Goal: Information Seeking & Learning: Learn about a topic

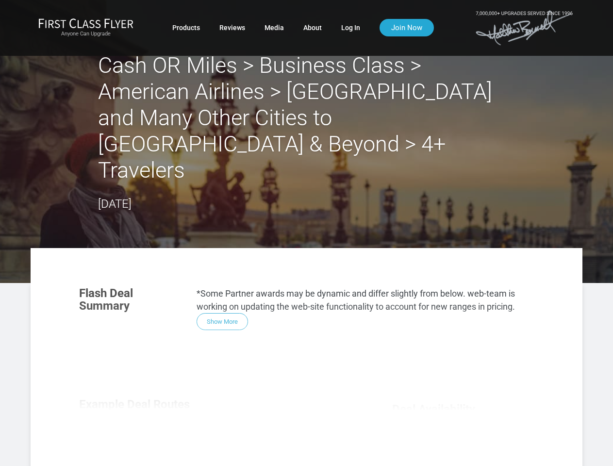
click at [306, 277] on section "Flash Deal Summary *Some Partner awards may be dynamic and differ slightly from…" at bounding box center [306, 308] width 474 height 63
click at [306, 331] on div "Flash Deal Summary *Some Partner awards may be dynamic and differ slightly from…" at bounding box center [306, 414] width 474 height 274
click at [222, 277] on div "Flash Deal Summary *Some Partner awards may be dynamic and differ slightly from…" at bounding box center [306, 414] width 474 height 274
click at [138, 405] on div "Flash Deal Summary *Some Partner awards may be dynamic and differ slightly from…" at bounding box center [306, 414] width 474 height 274
click at [218, 405] on div "Flash Deal Summary *Some Partner awards may be dynamic and differ slightly from…" at bounding box center [306, 414] width 474 height 274
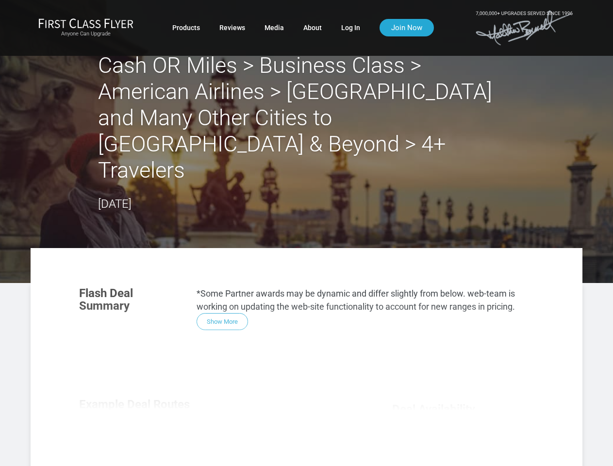
click at [297, 405] on div "Flash Deal Summary *Some Partner awards may be dynamic and differ slightly from…" at bounding box center [306, 414] width 474 height 274
click at [217, 449] on div "Flash Deal Summary *Some Partner awards may be dynamic and differ slightly from…" at bounding box center [306, 414] width 474 height 274
click at [218, 450] on div "Flash Deal Summary *Some Partner awards may be dynamic and differ slightly from…" at bounding box center [306, 414] width 474 height 274
click at [463, 457] on div "Flash Deal Summary *Some Partner awards may be dynamic and differ slightly from…" at bounding box center [306, 414] width 474 height 274
